Goal: Check status: Check status

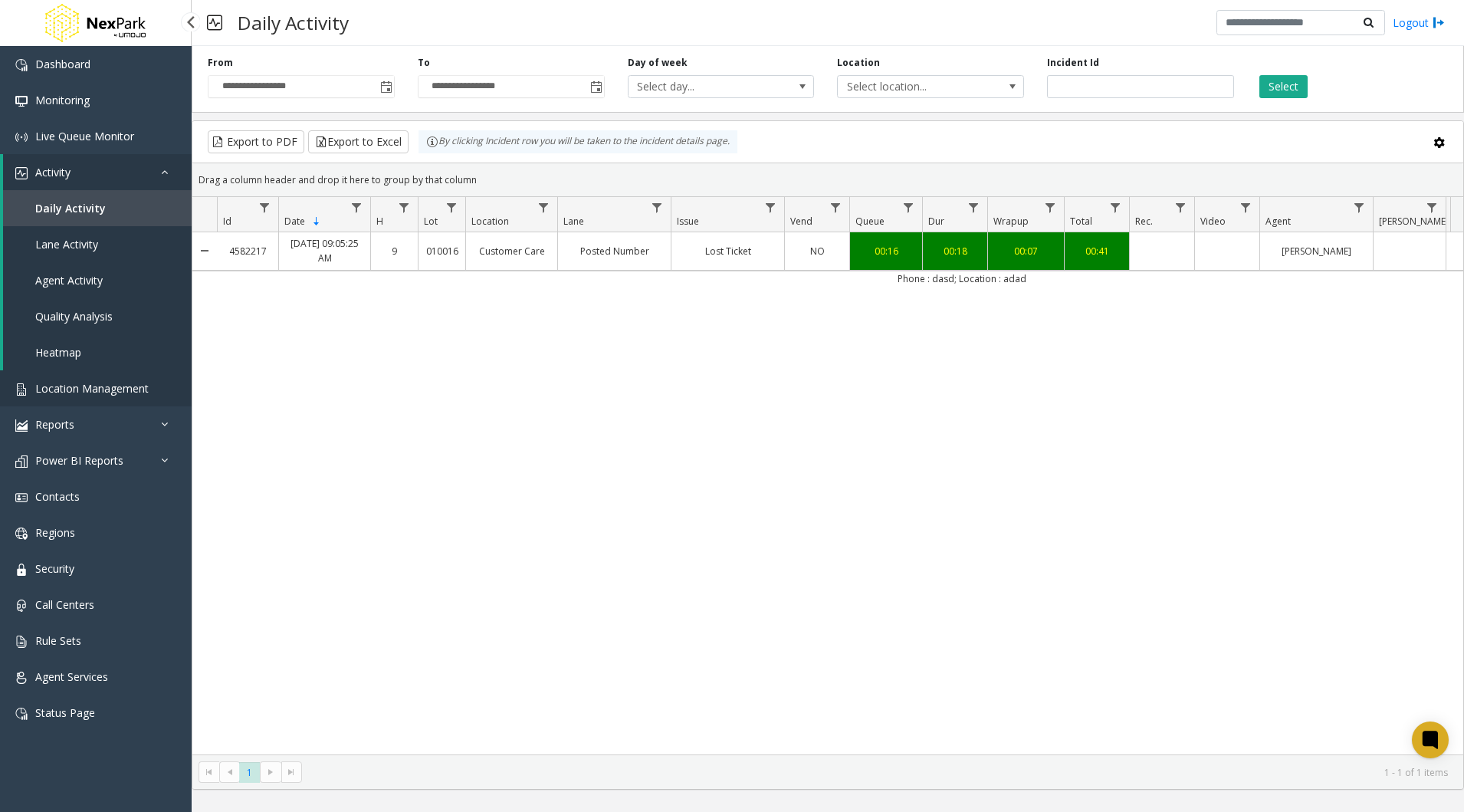
drag, startPoint x: 0, startPoint y: 0, endPoint x: 112, endPoint y: 391, distance: 406.7
click at [112, 391] on span "Location Management" at bounding box center [91, 388] width 114 height 15
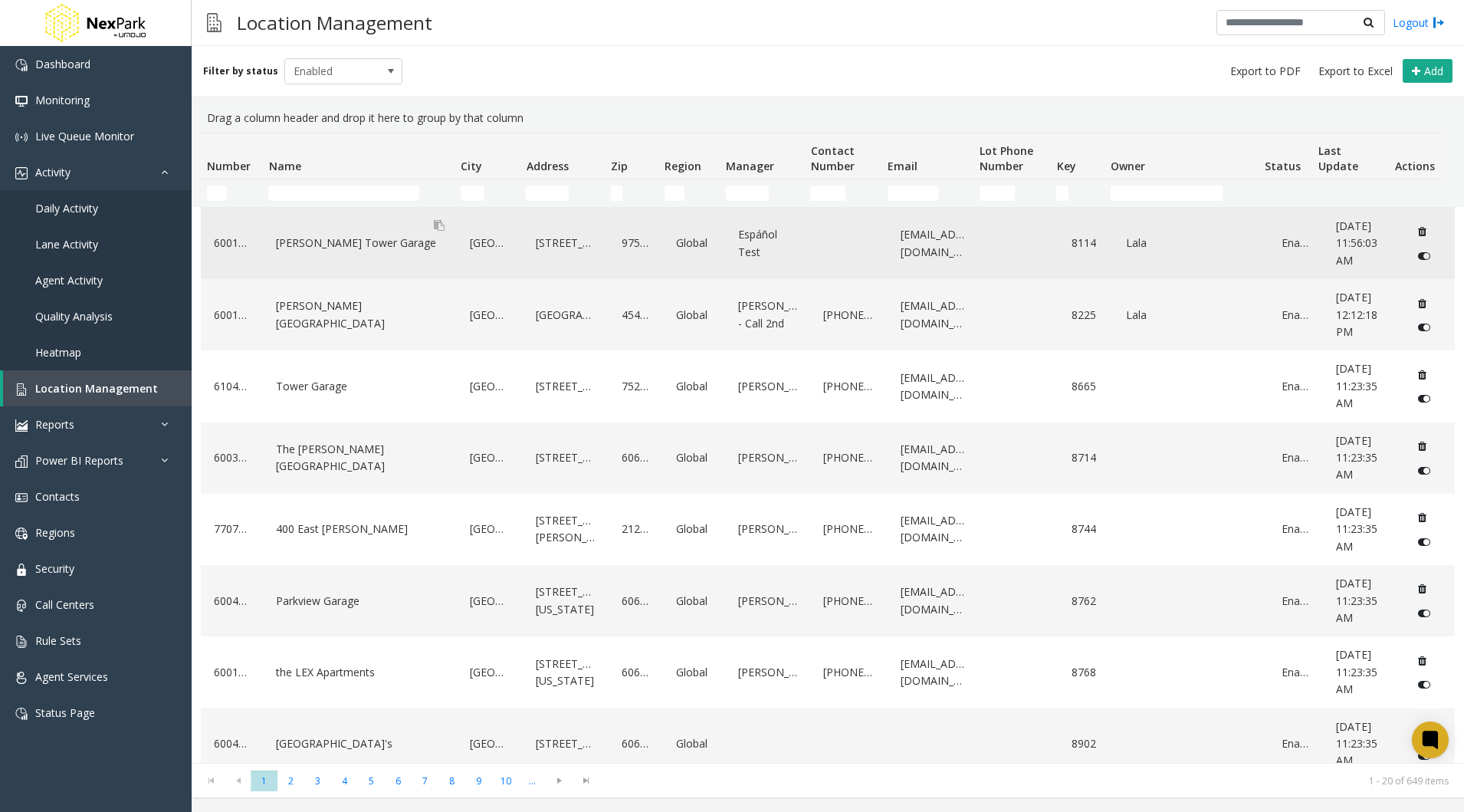
drag, startPoint x: 337, startPoint y: 242, endPoint x: 322, endPoint y: 243, distance: 15.0
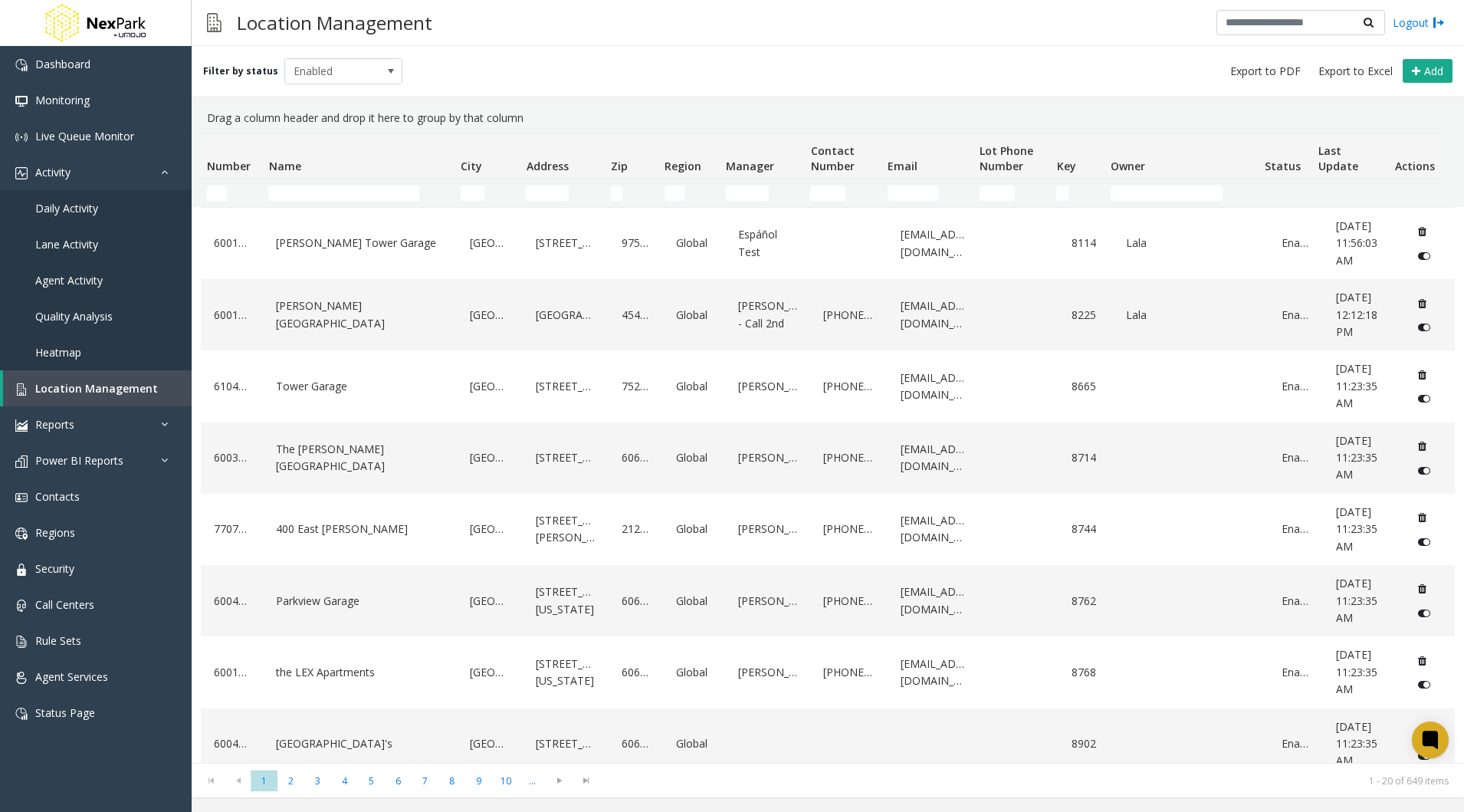
drag, startPoint x: 322, startPoint y: 243, endPoint x: 589, endPoint y: 74, distance: 316.0
click at [589, 74] on div "Filter by status Enabled Add" at bounding box center [829, 70] width 1273 height 49
drag, startPoint x: 359, startPoint y: 242, endPoint x: 586, endPoint y: 82, distance: 277.7
click at [586, 82] on div "Filter by status Enabled Add" at bounding box center [829, 70] width 1273 height 49
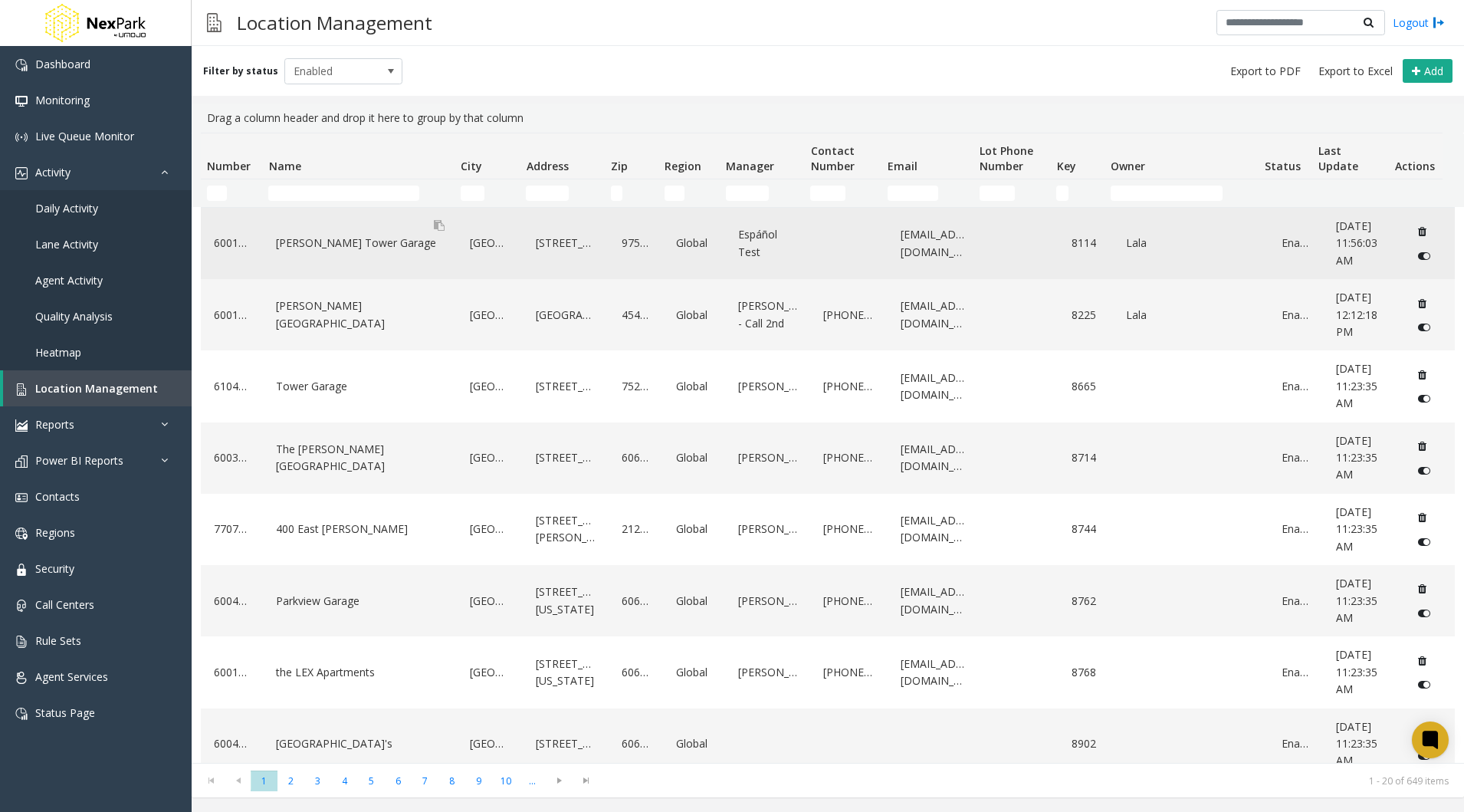
click at [304, 250] on div "[PERSON_NAME] Tower Garage" at bounding box center [359, 243] width 176 height 24
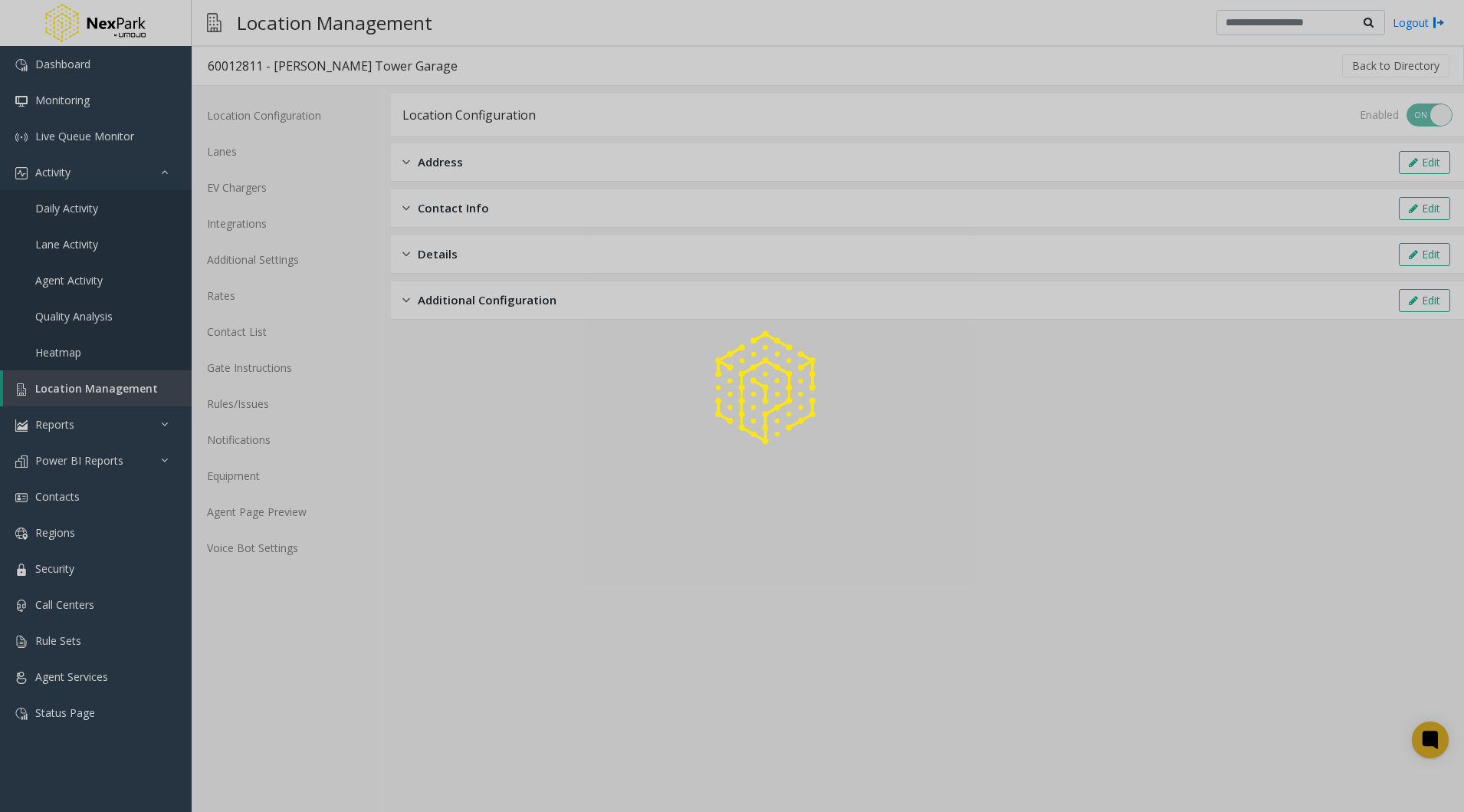
click at [78, 243] on div at bounding box center [732, 406] width 1464 height 812
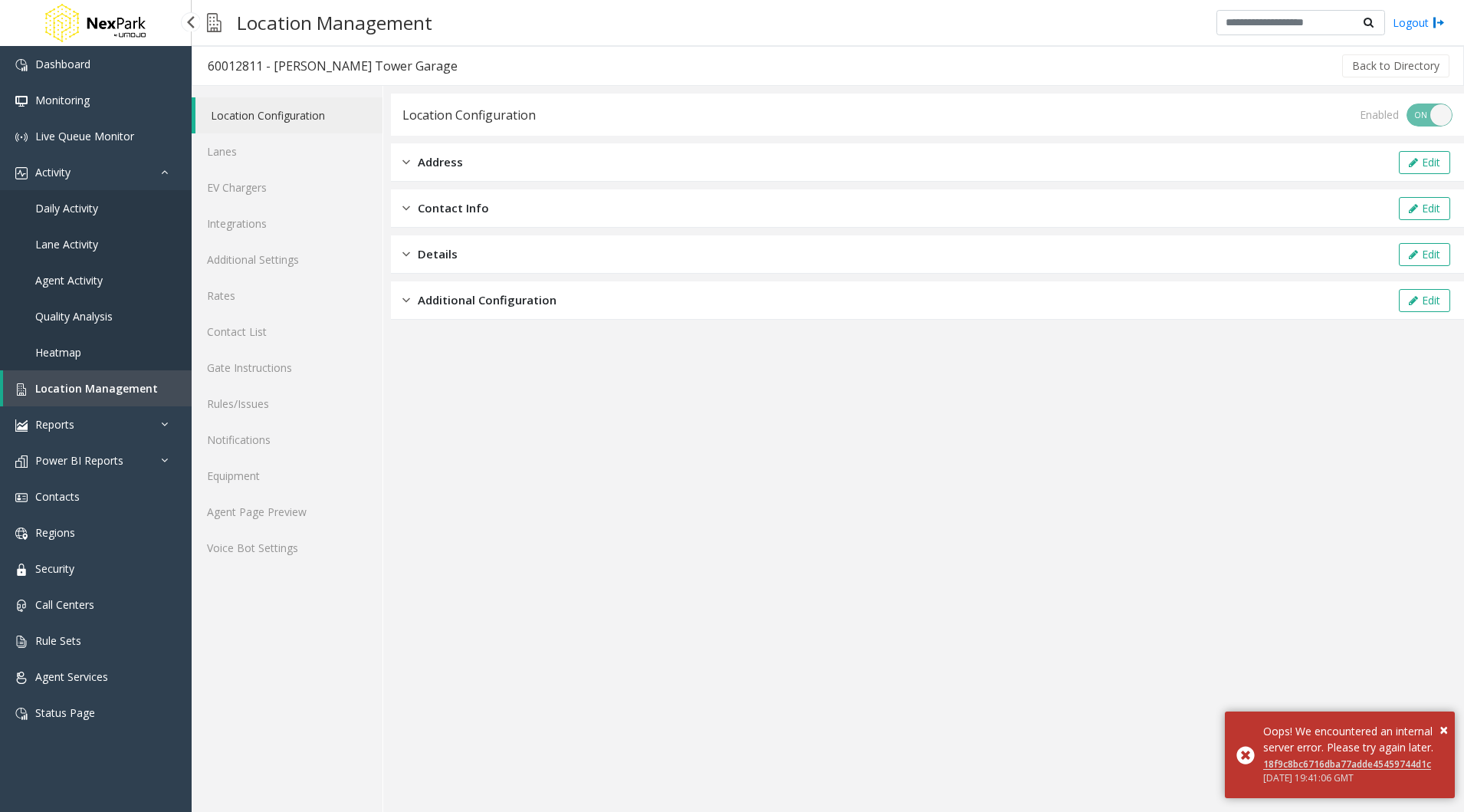
click at [81, 244] on span "Lane Activity" at bounding box center [66, 244] width 63 height 15
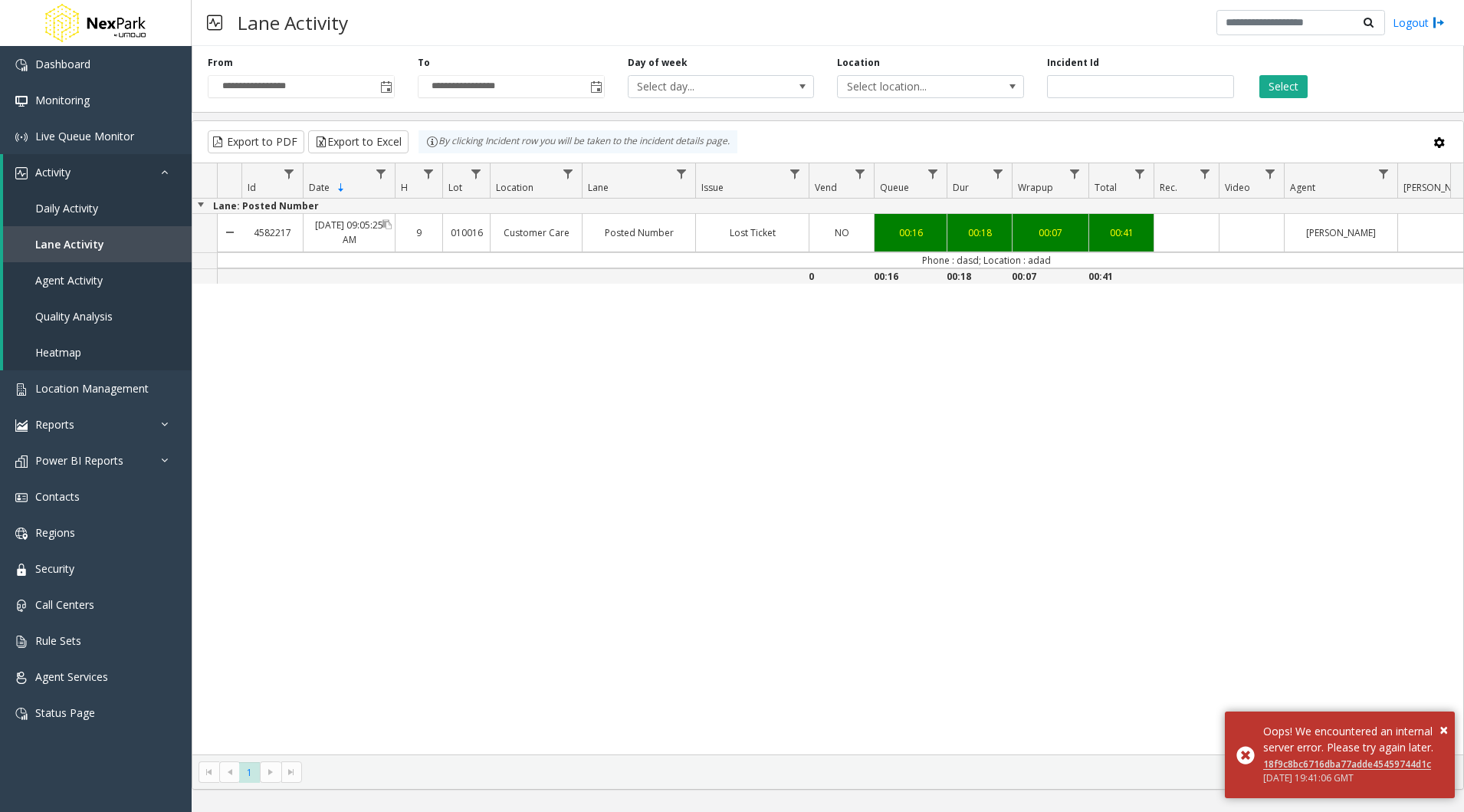
click at [338, 231] on div "[DATE] 09:05:25 AM" at bounding box center [349, 232] width 91 height 37
